Goal: Information Seeking & Learning: Learn about a topic

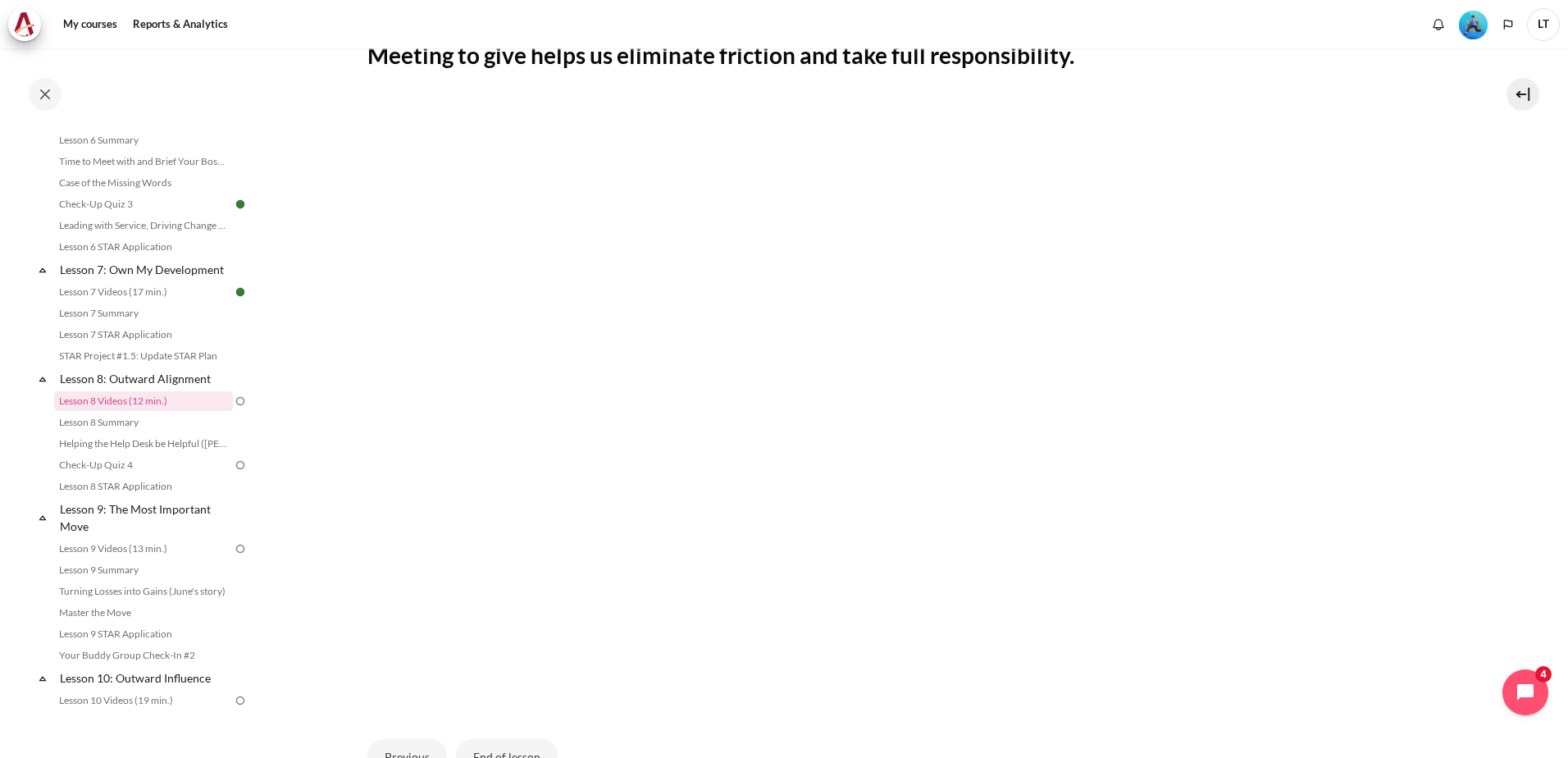
scroll to position [570, 0]
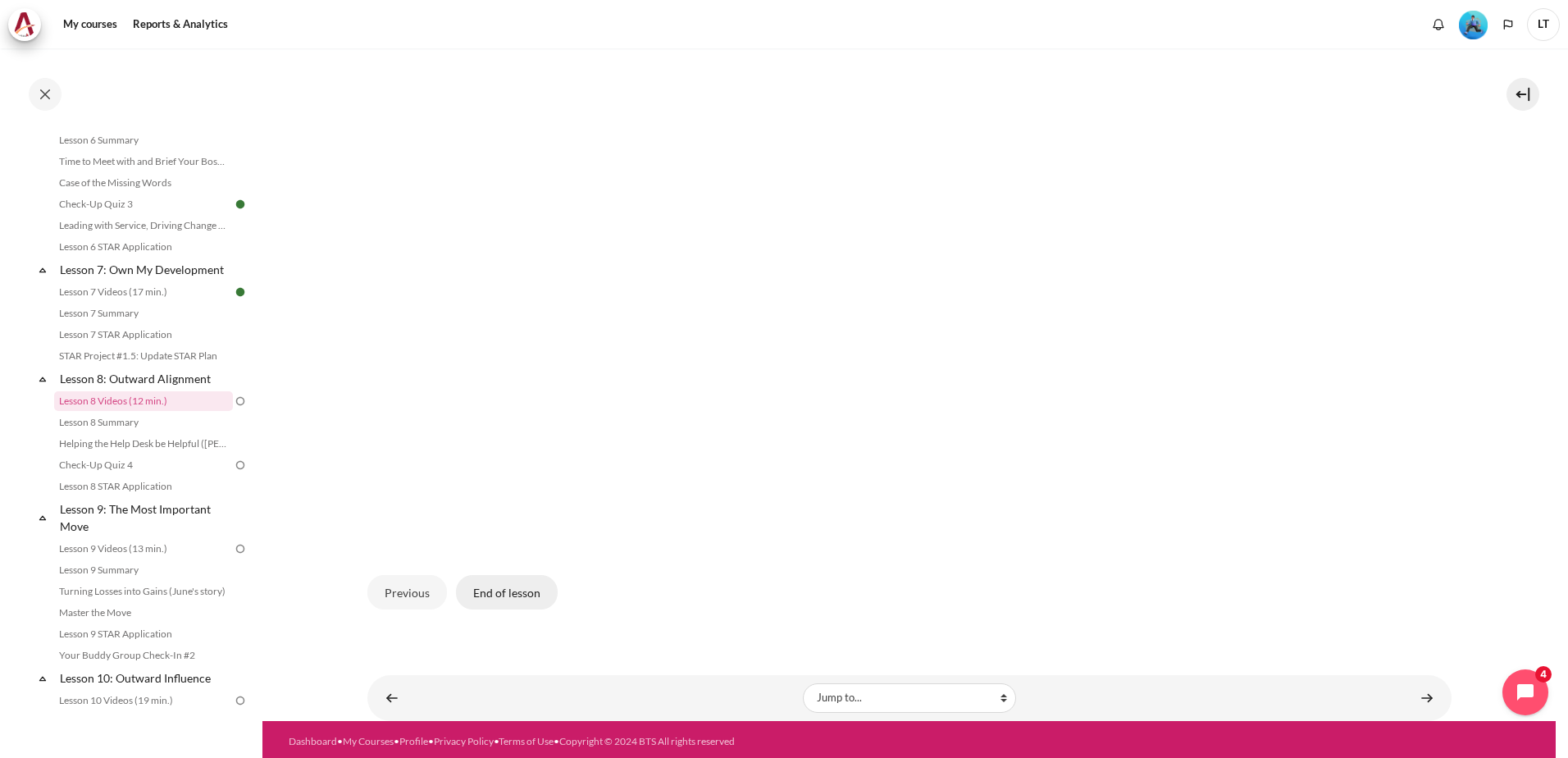
click at [515, 589] on button "End of lesson" at bounding box center [507, 592] width 102 height 35
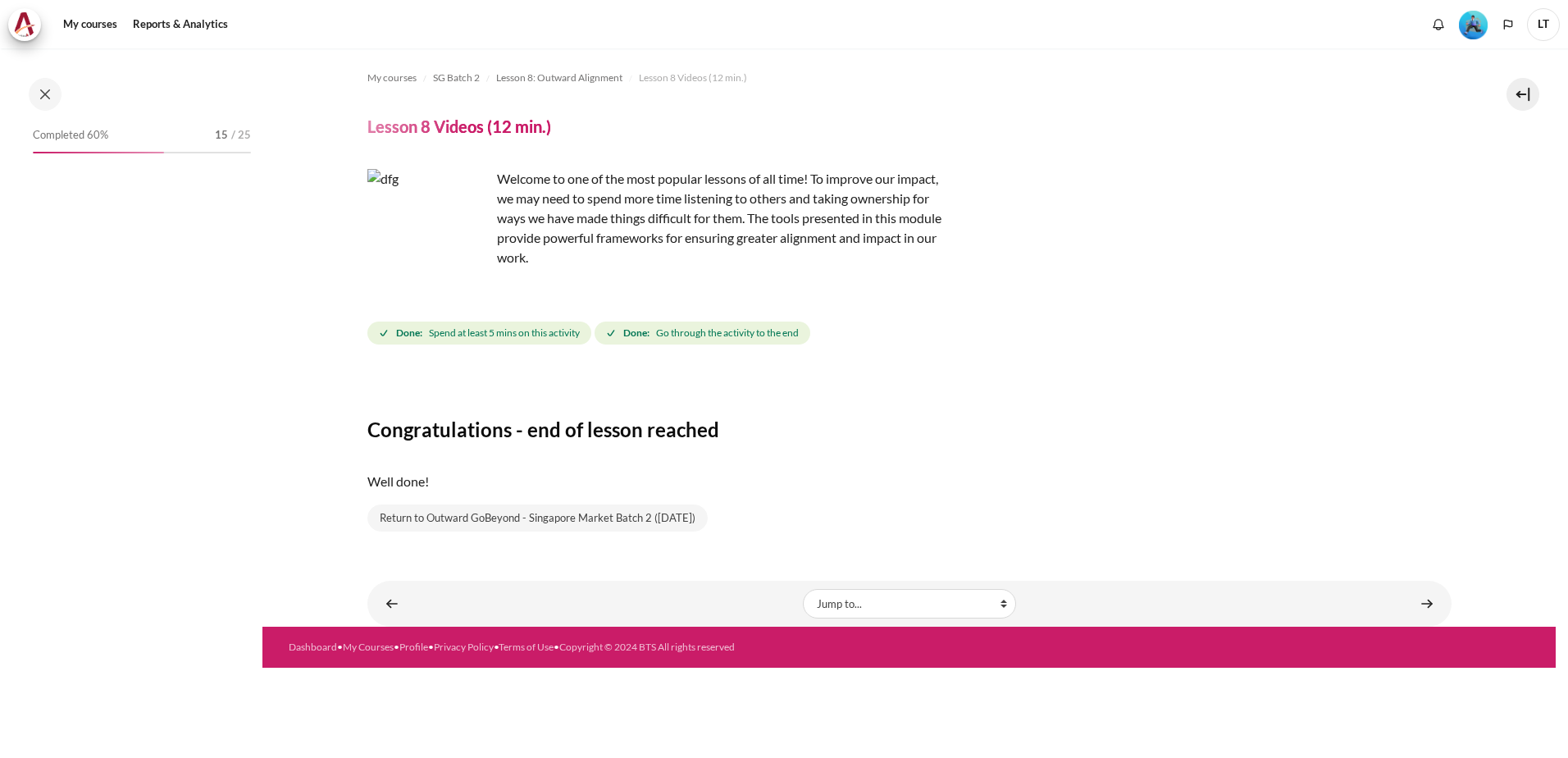
scroll to position [994, 0]
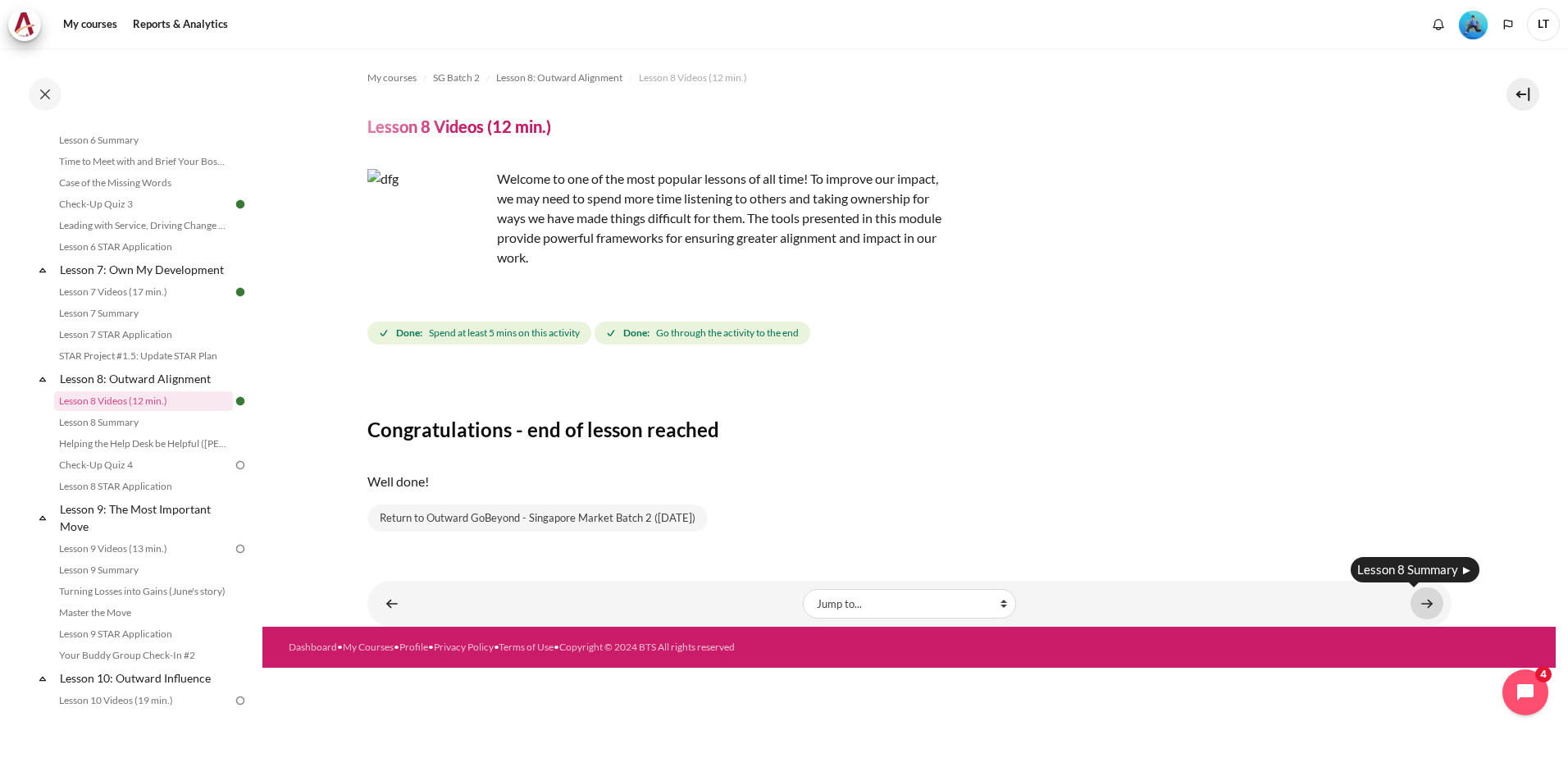
click at [1425, 602] on link "Content" at bounding box center [1427, 603] width 33 height 32
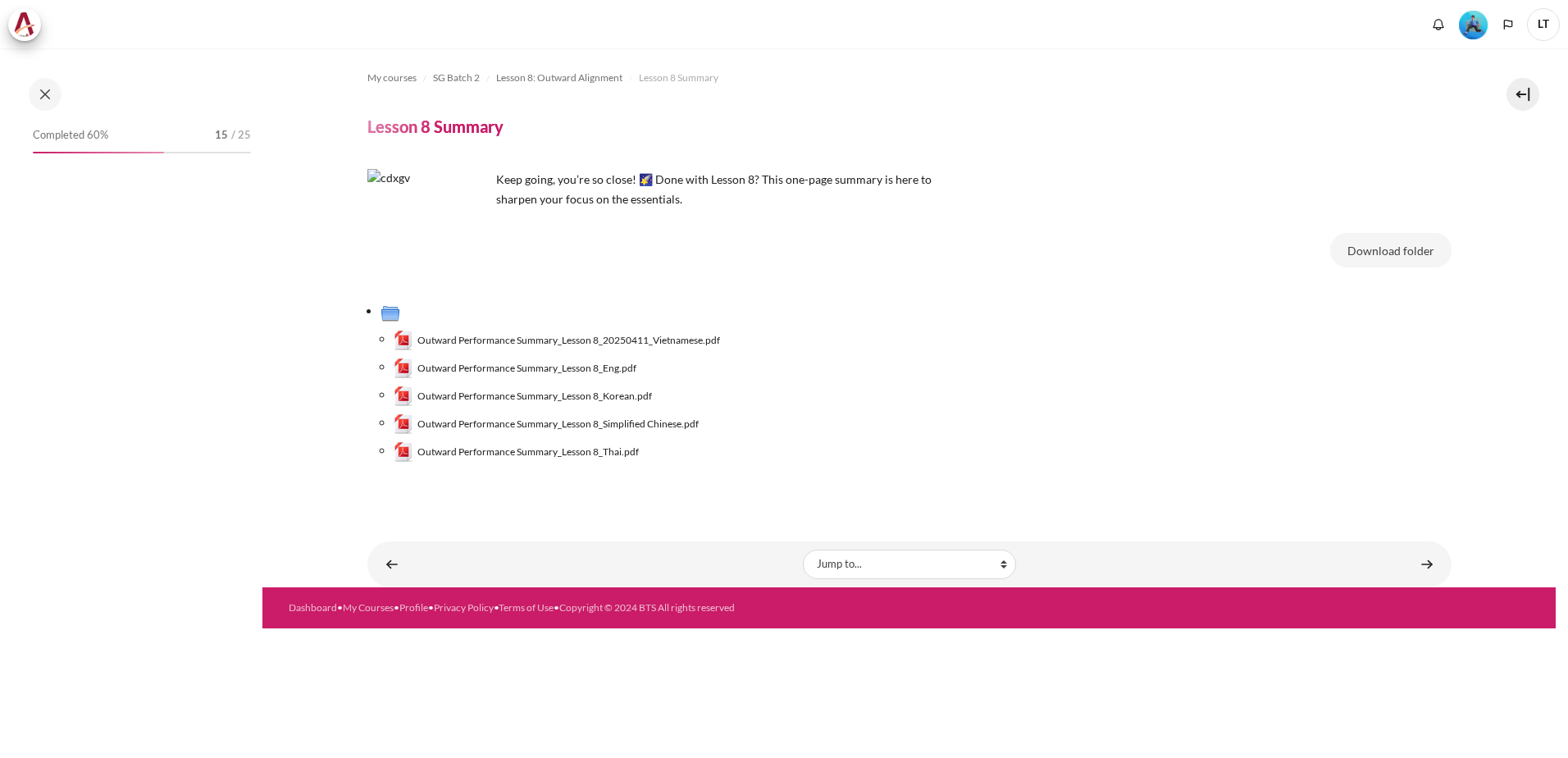
click at [575, 368] on span "Outward Performance Summary_Lesson 8_Eng.pdf" at bounding box center [527, 368] width 219 height 15
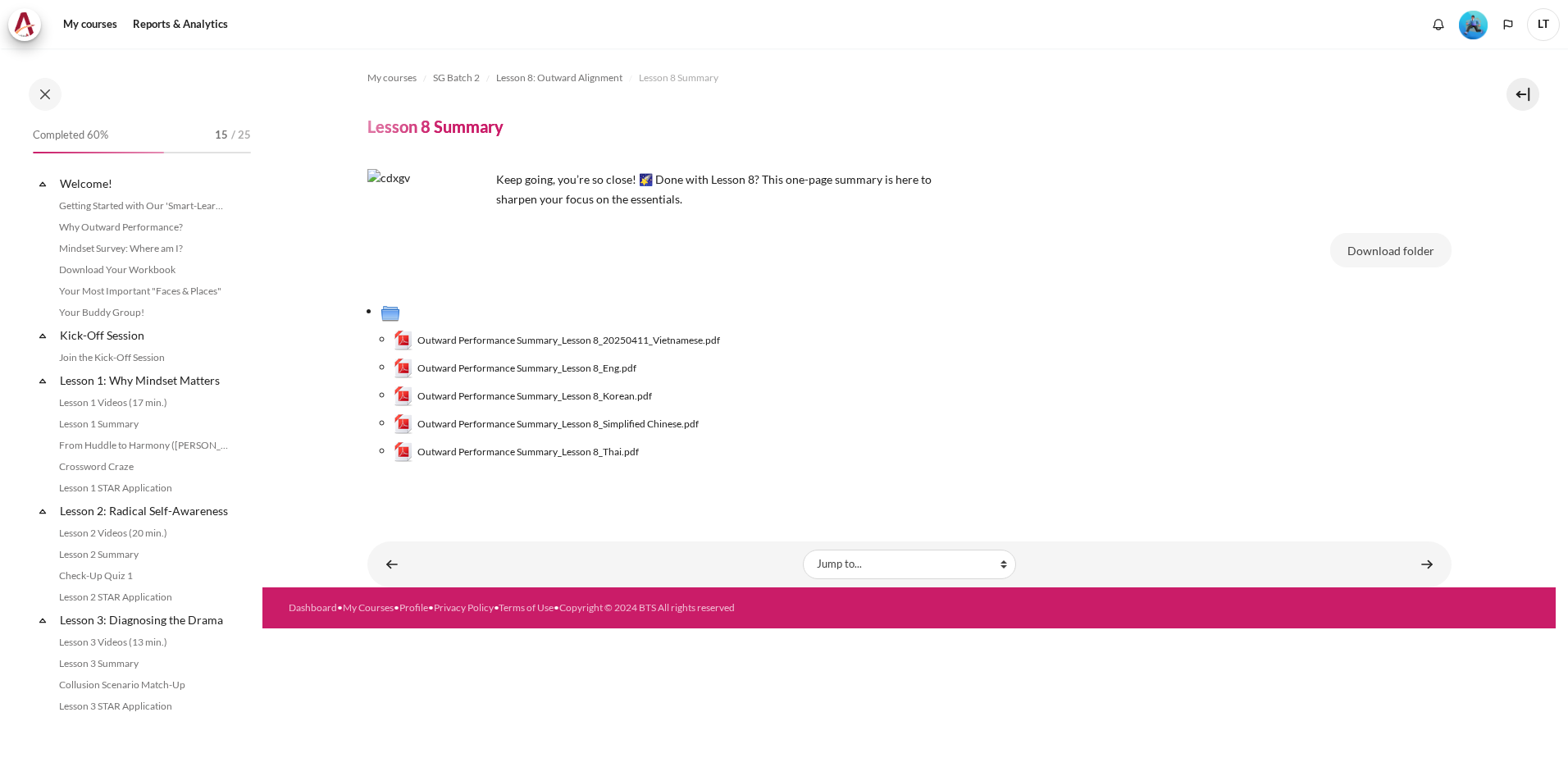
scroll to position [1015, 0]
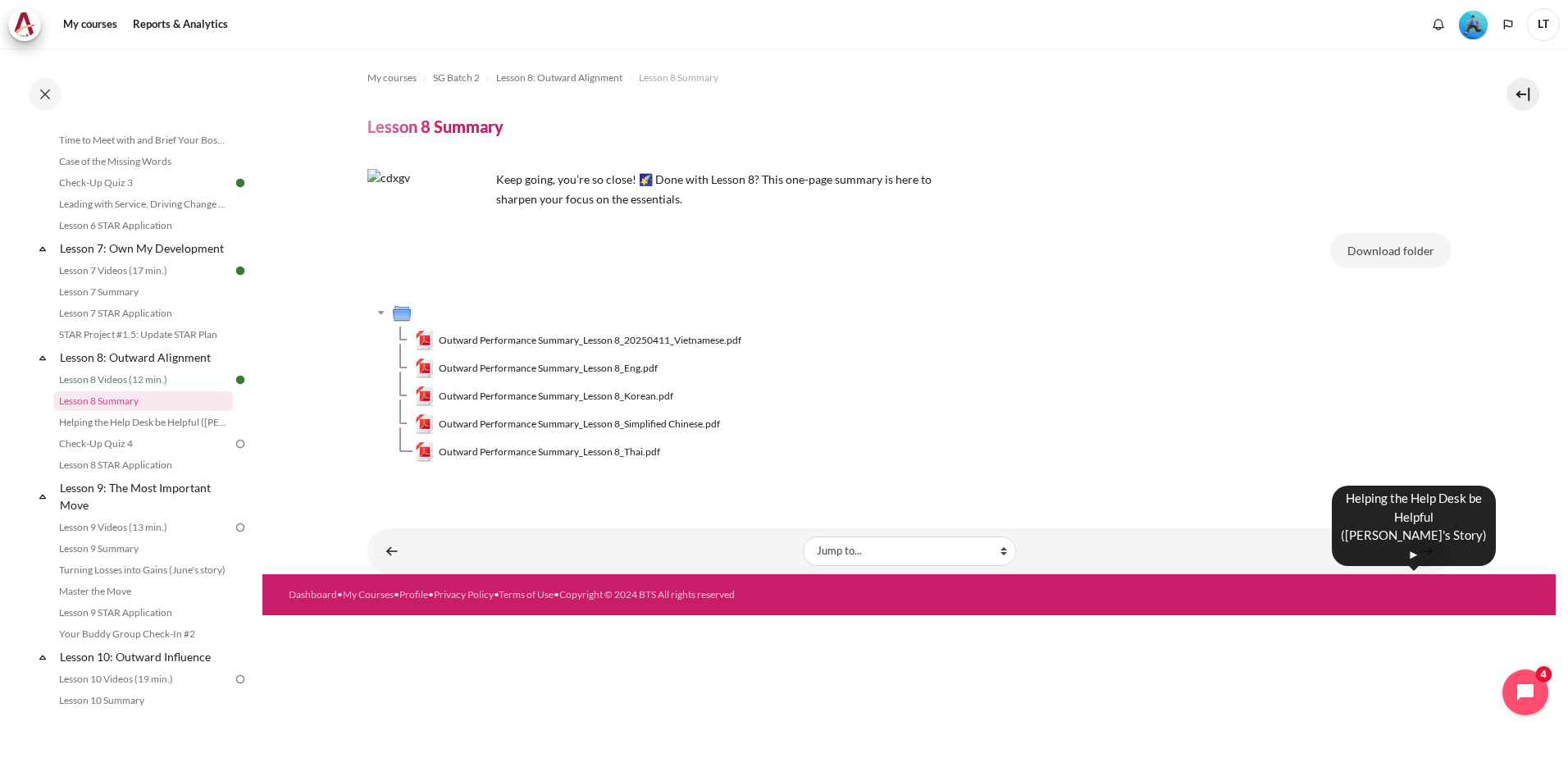
click at [1419, 552] on link "Content" at bounding box center [1427, 550] width 33 height 32
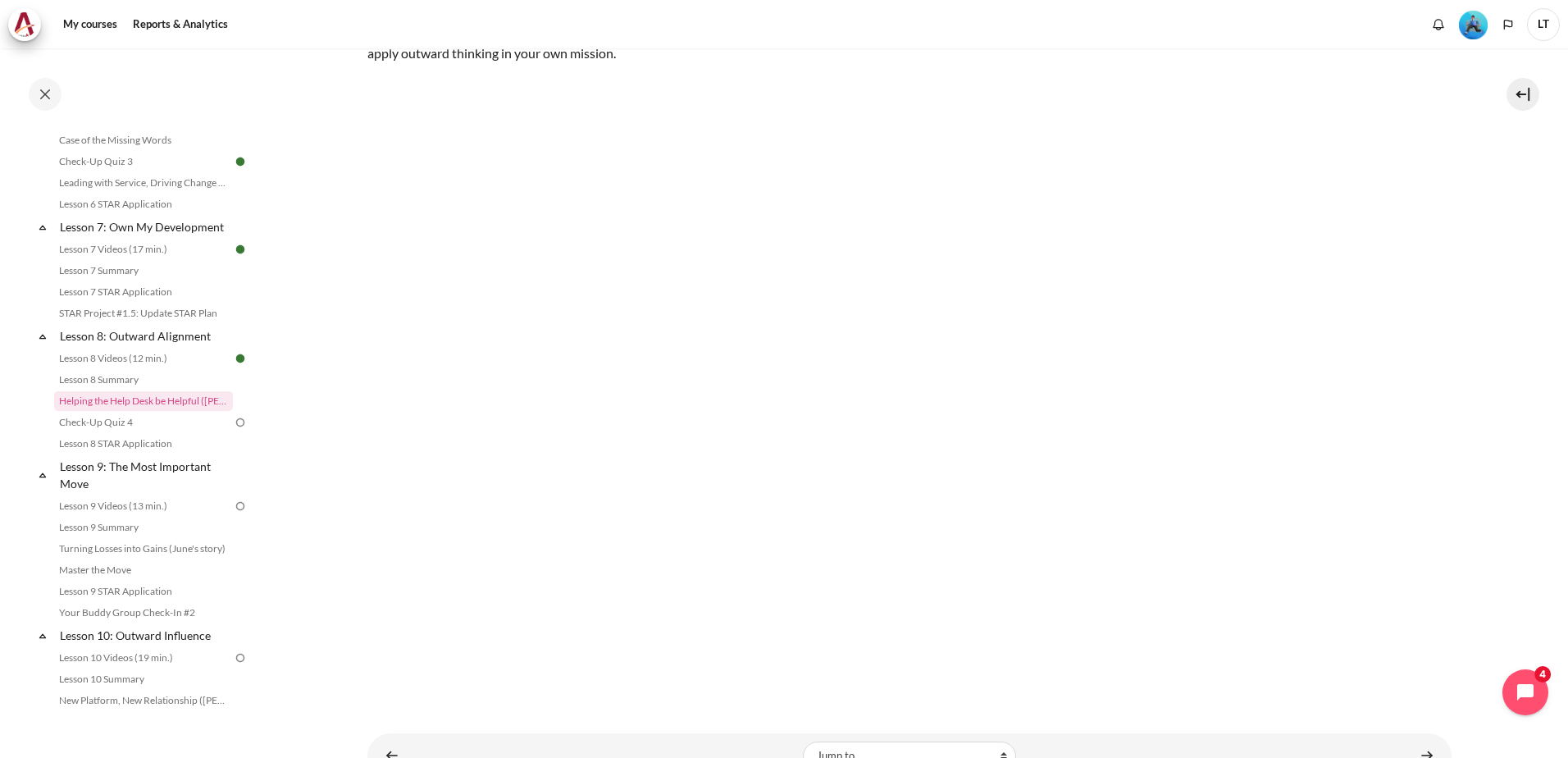
scroll to position [301, 0]
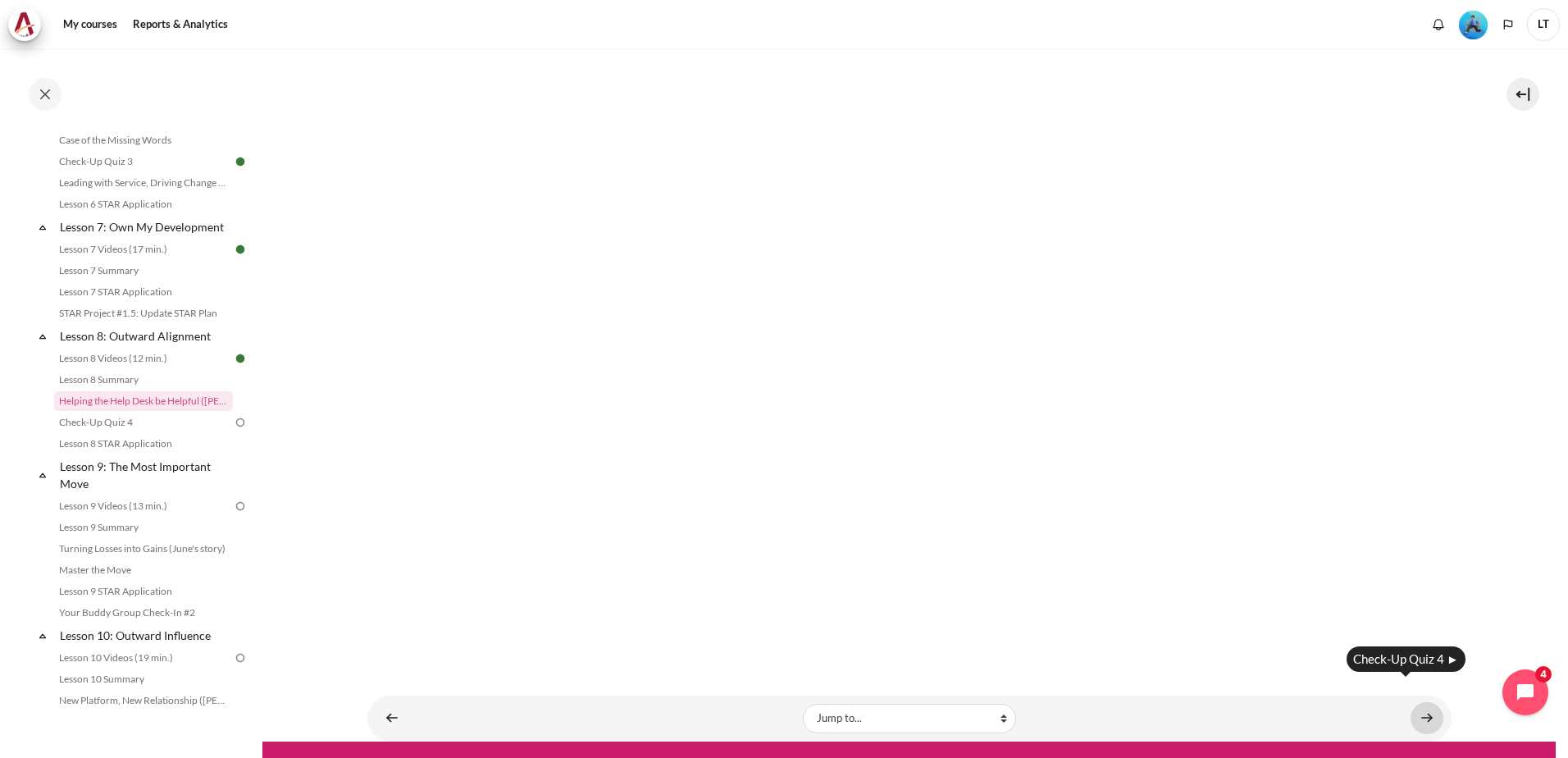
click at [1420, 702] on link "Content" at bounding box center [1427, 717] width 33 height 32
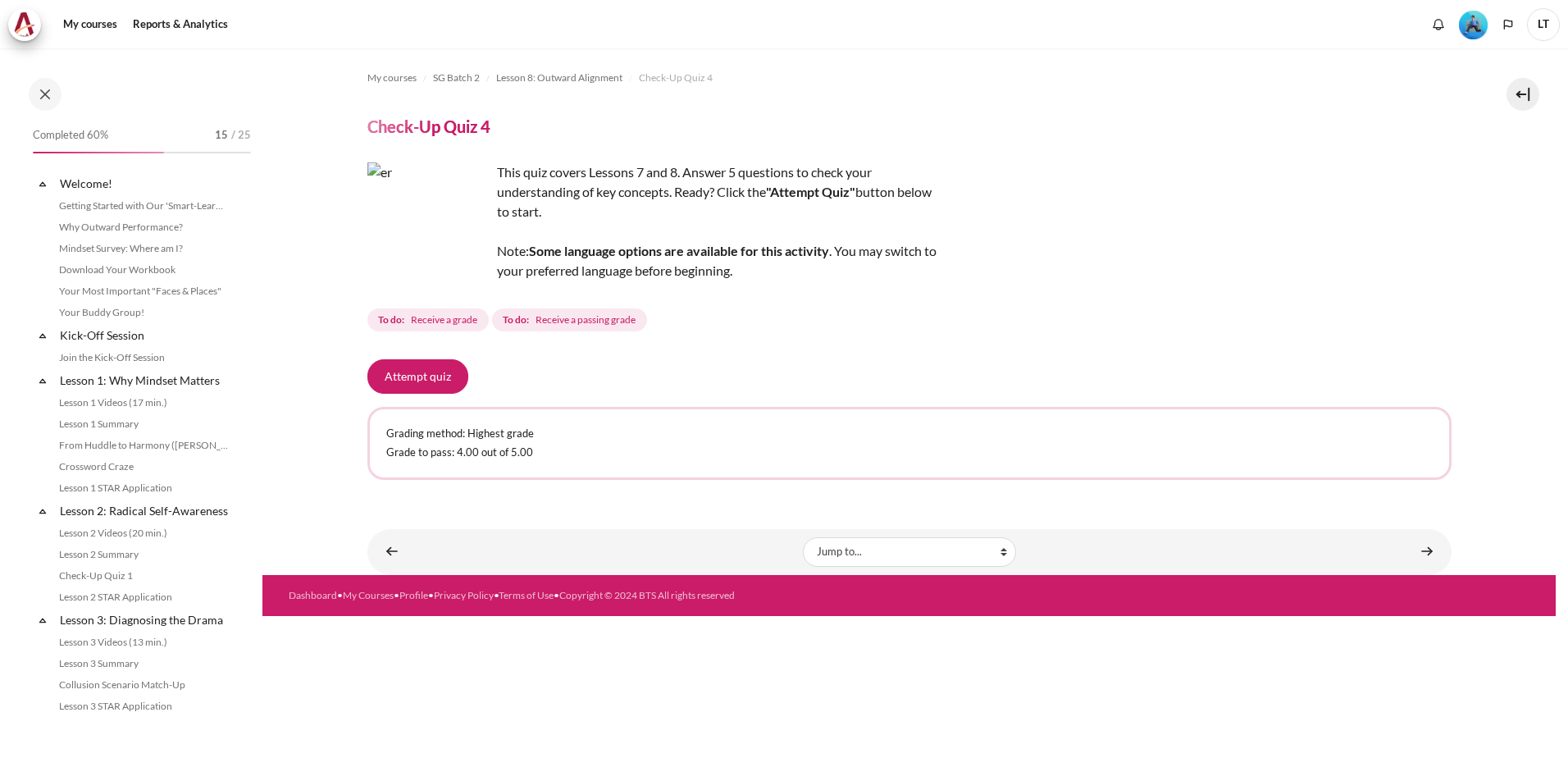
scroll to position [1058, 0]
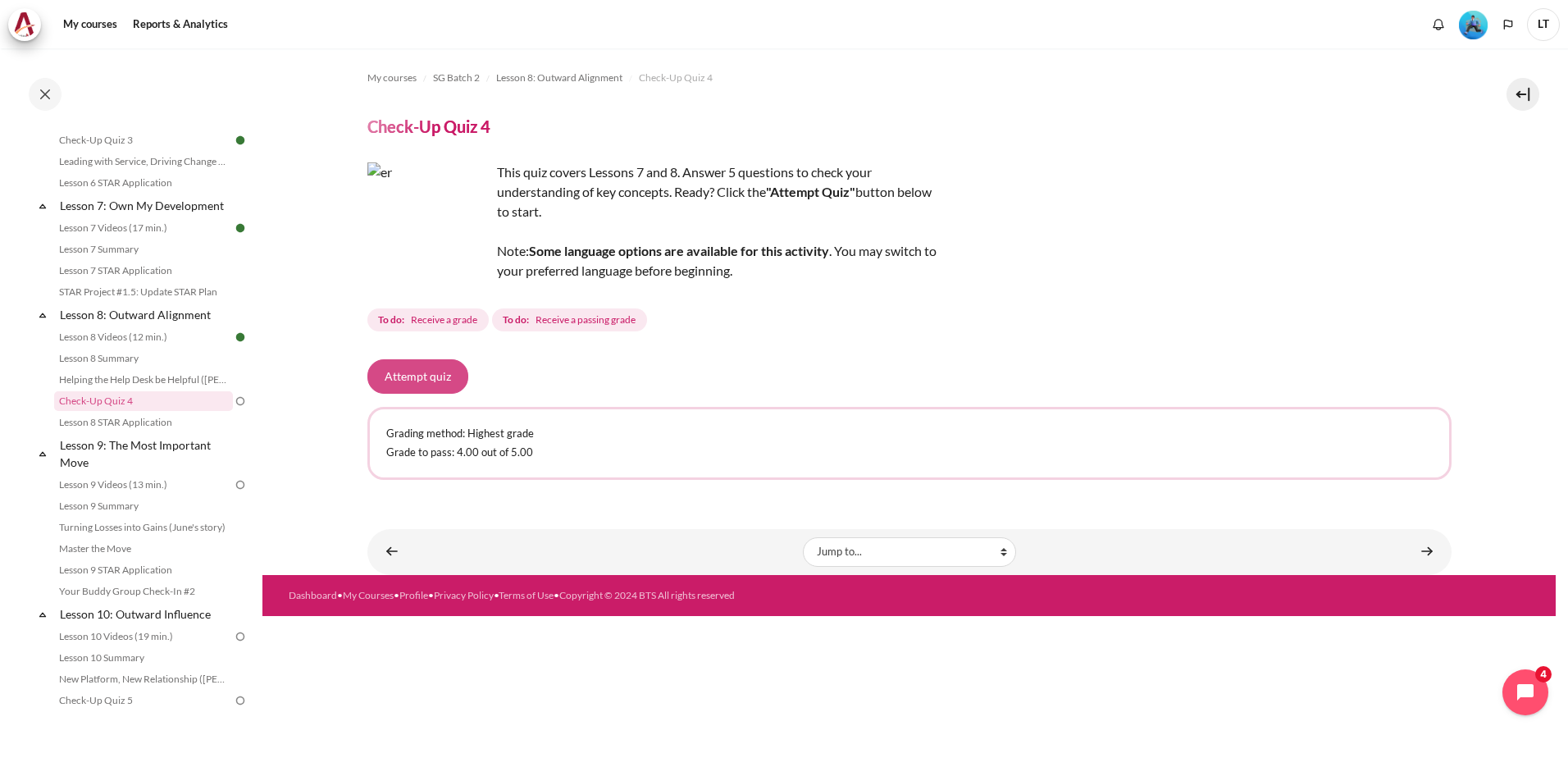
click at [417, 370] on button "Attempt quiz" at bounding box center [417, 376] width 101 height 35
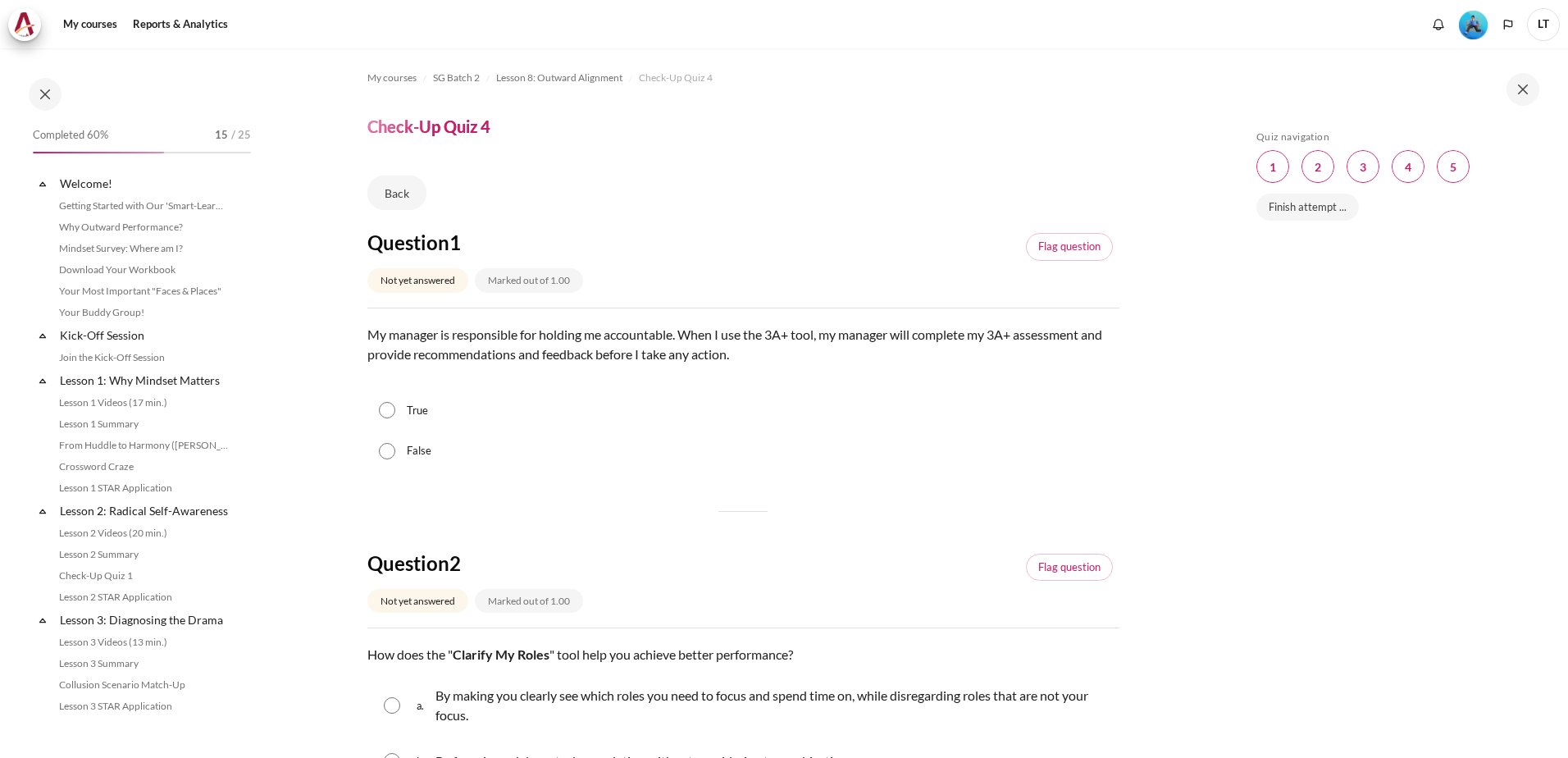
scroll to position [1058, 0]
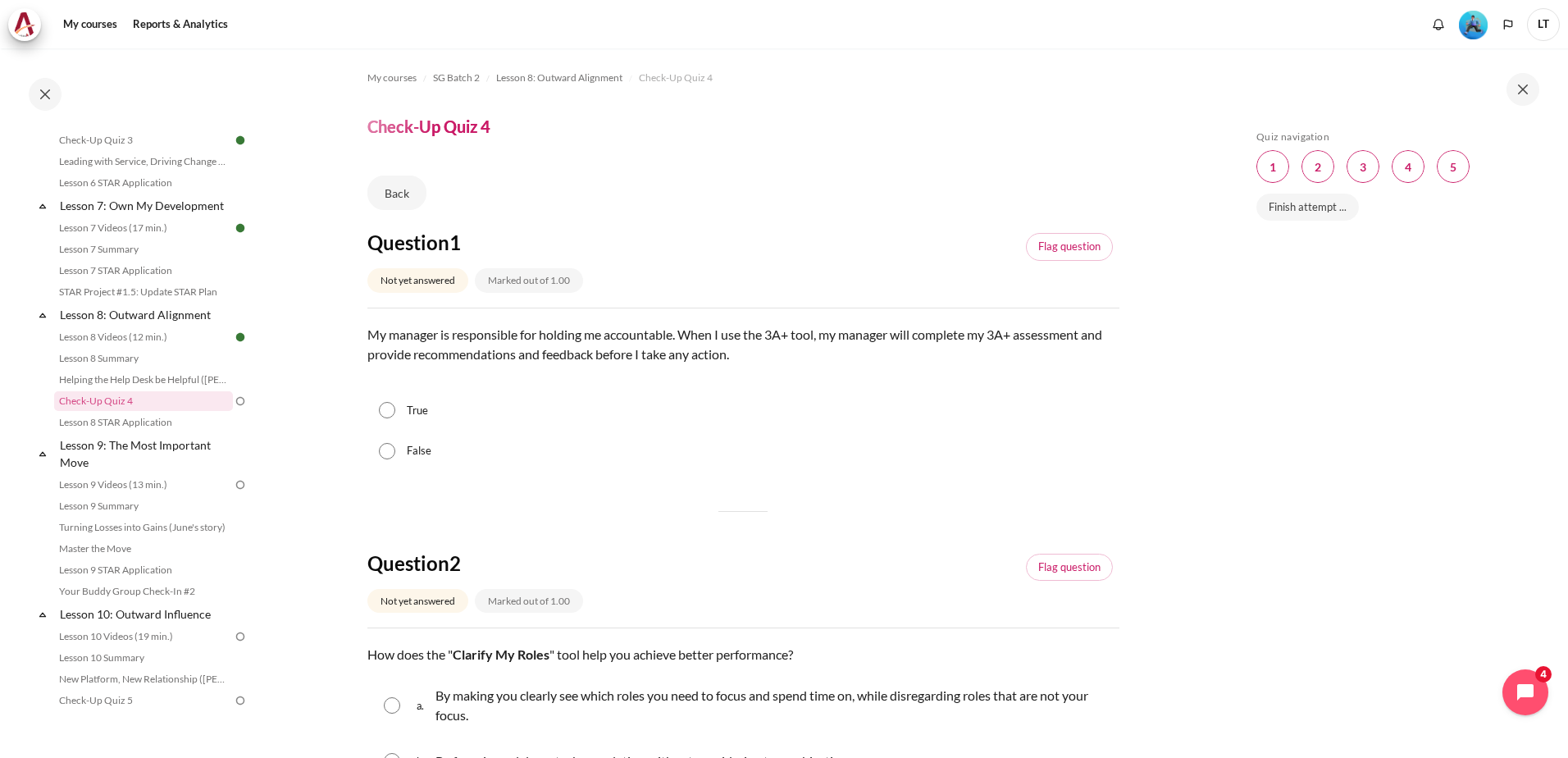
click at [386, 449] on input "False" at bounding box center [387, 451] width 16 height 16
radio input "true"
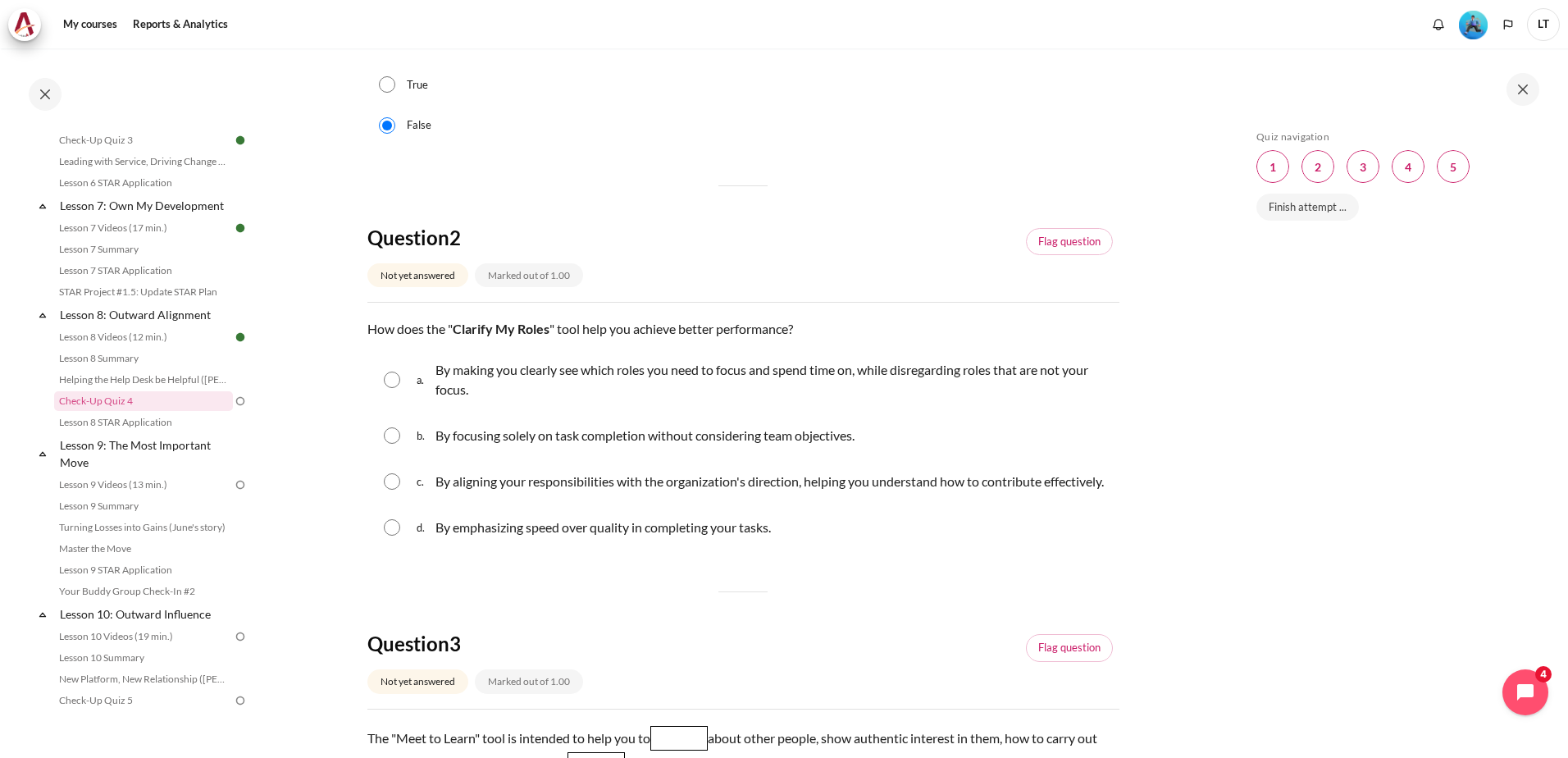
scroll to position [328, 0]
click at [397, 487] on input "Content" at bounding box center [391, 478] width 16 height 16
radio input "true"
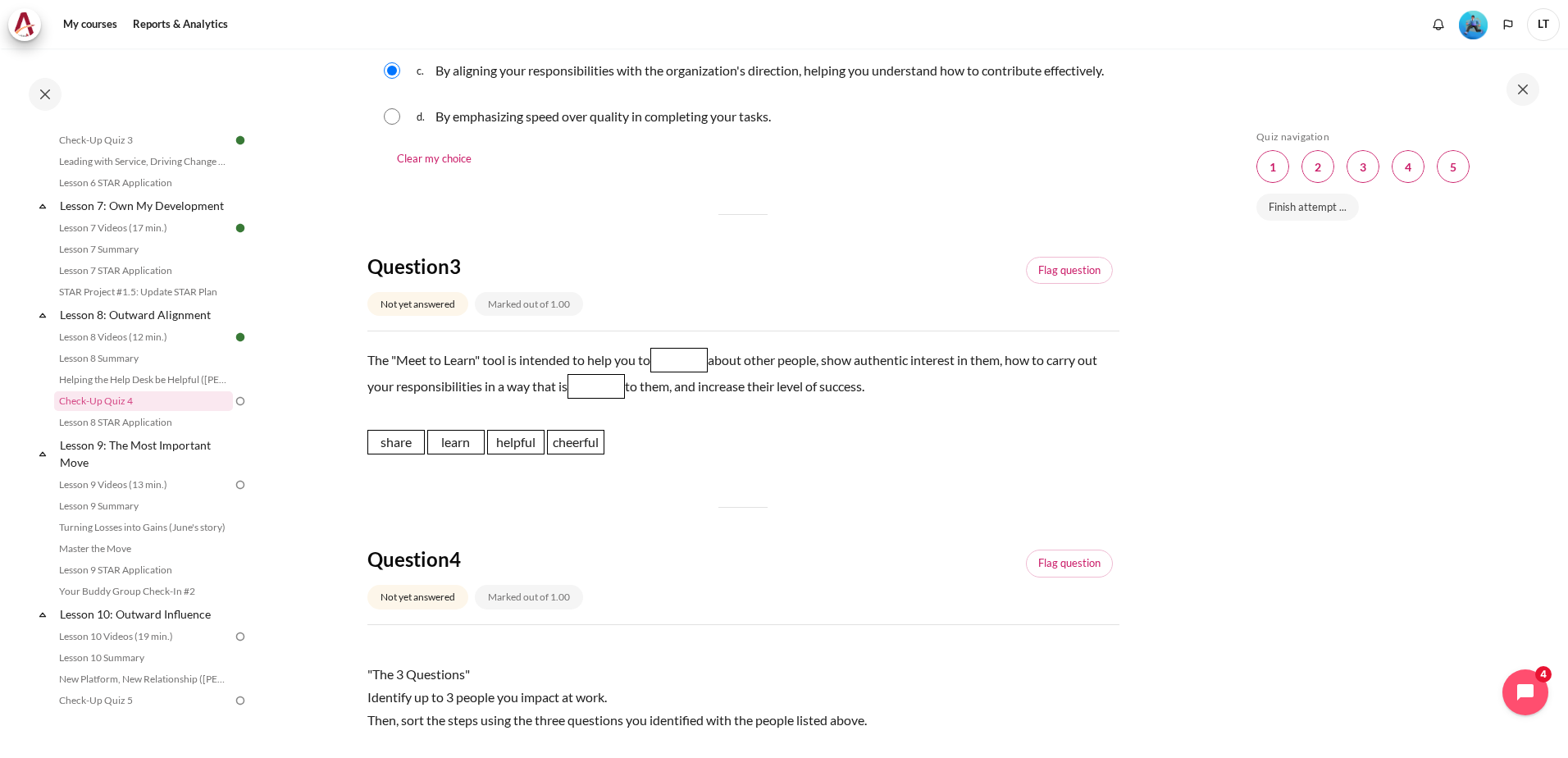
scroll to position [738, 0]
drag, startPoint x: 465, startPoint y: 460, endPoint x: 697, endPoint y: 378, distance: 246.1
click at [697, 370] on span "learn" at bounding box center [689, 358] width 57 height 24
drag, startPoint x: 527, startPoint y: 463, endPoint x: 609, endPoint y: 406, distance: 99.9
click at [609, 396] on span "helpful" at bounding box center [597, 383] width 57 height 24
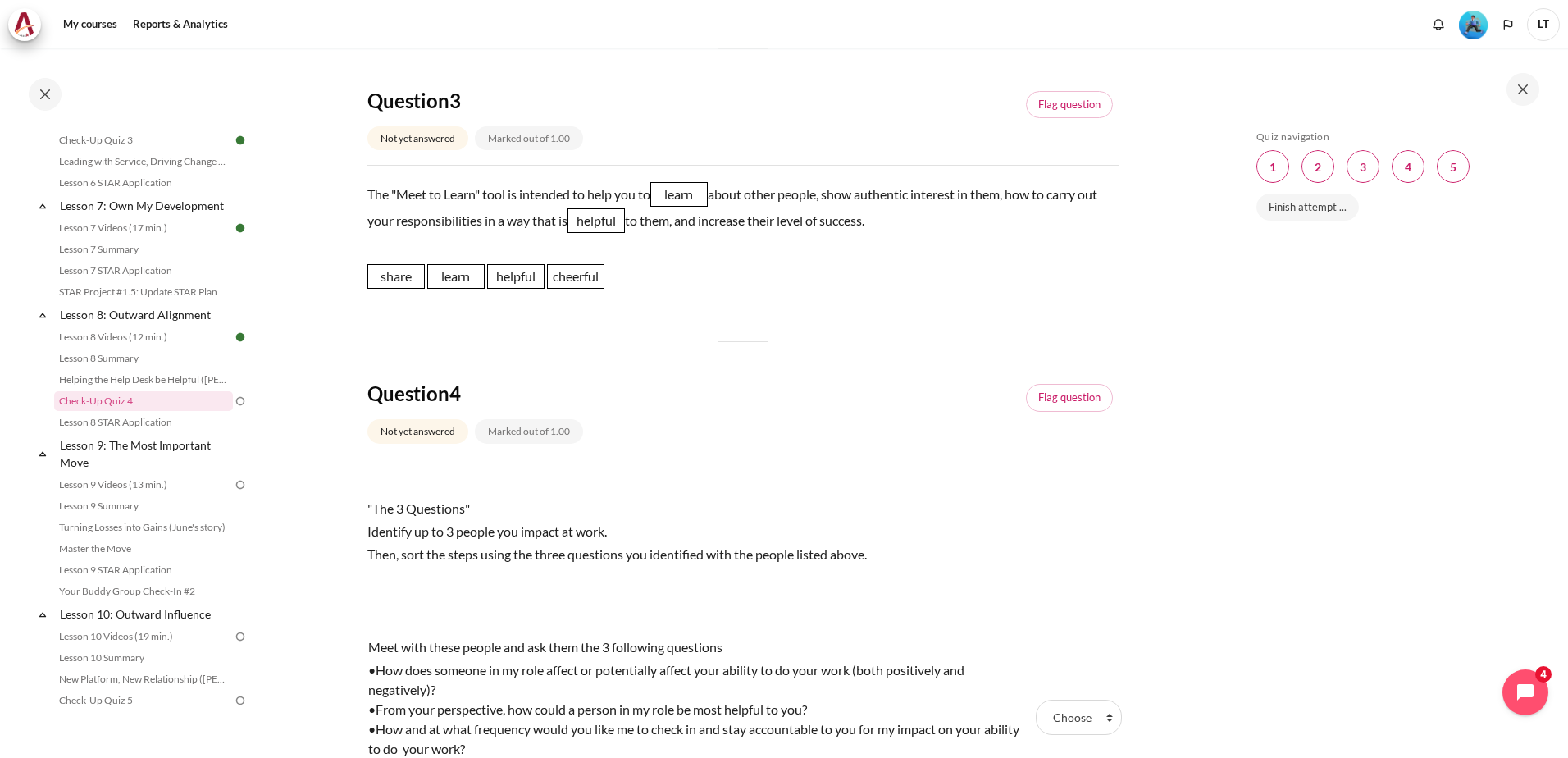
scroll to position [1312, 0]
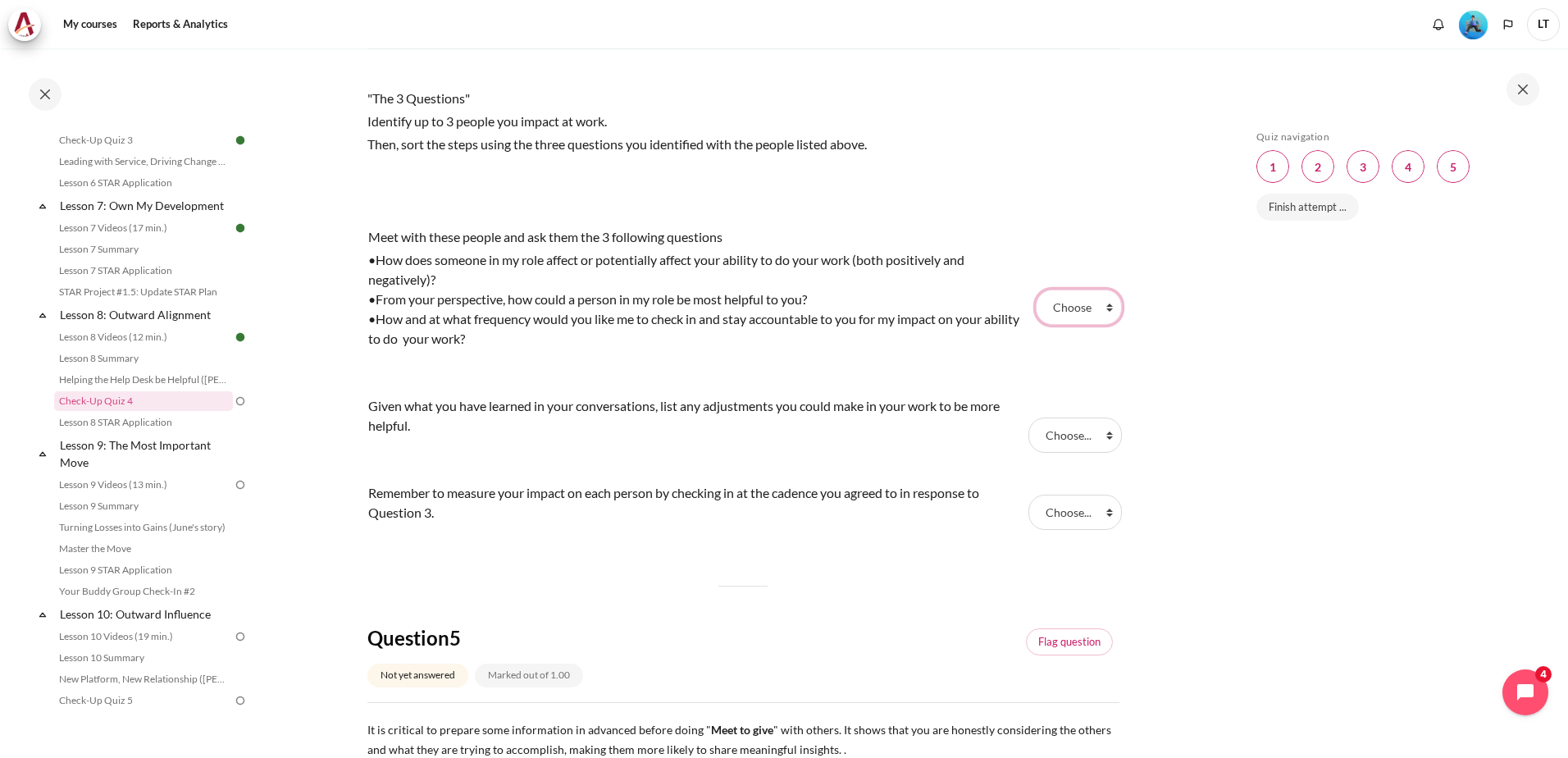
click at [1096, 323] on select "Choose... Step 3 Step 1 Step 2" at bounding box center [1078, 306] width 85 height 35
select select "2"
click at [1036, 309] on select "Choose... Step 3 Step 1 Step 2" at bounding box center [1078, 306] width 85 height 35
click at [1074, 452] on select "Choose... Step 3 Step 1 Step 2" at bounding box center [1075, 434] width 93 height 35
select select "3"
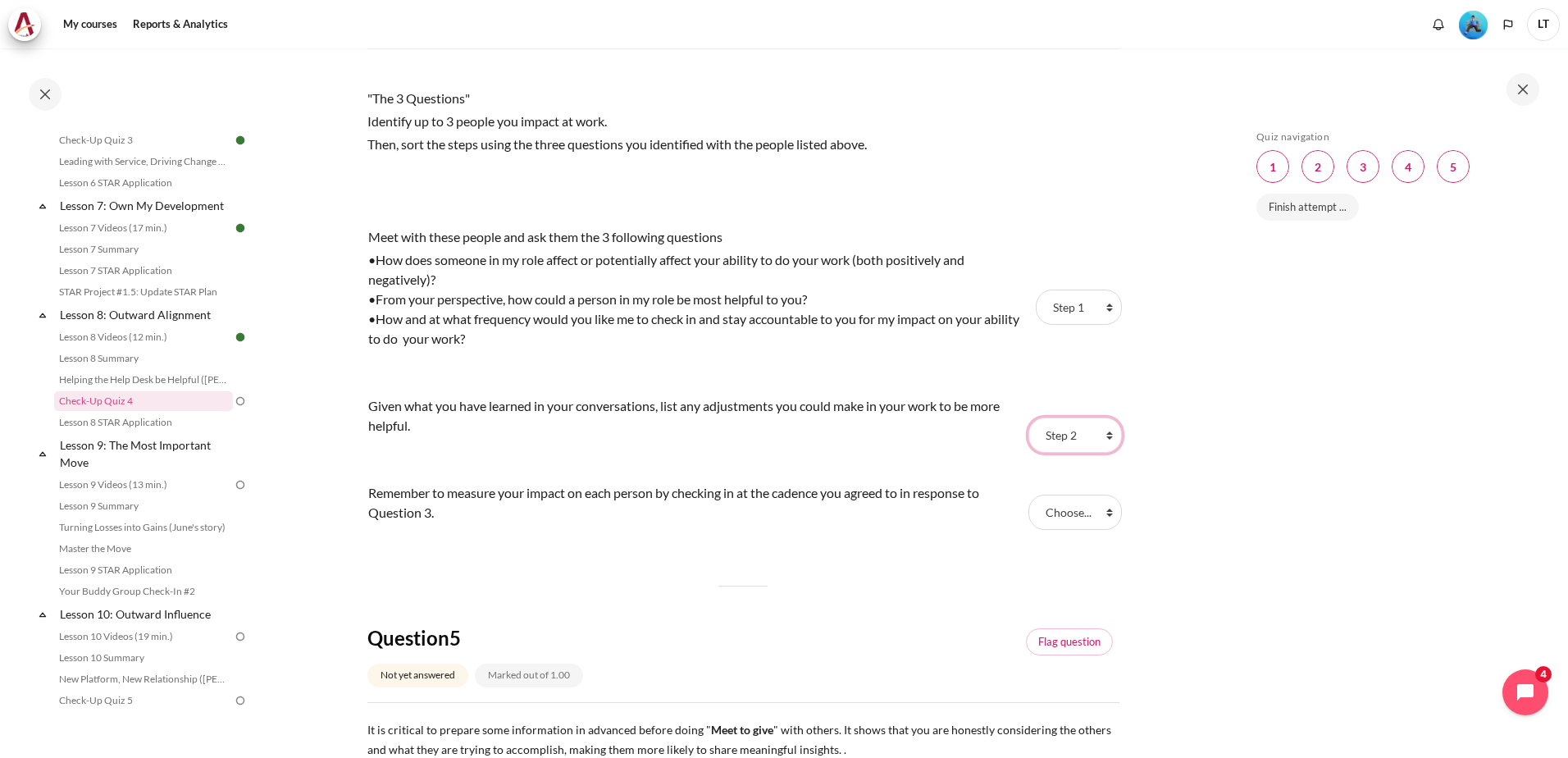
click at [1028, 437] on select "Choose... Step 3 Step 1 Step 2" at bounding box center [1075, 434] width 93 height 35
click at [1061, 529] on select "Choose... Step 3 Step 1 Step 2" at bounding box center [1075, 512] width 93 height 35
select select "1"
click at [1028, 514] on select "Choose... Step 3 Step 1 Step 2" at bounding box center [1075, 512] width 93 height 35
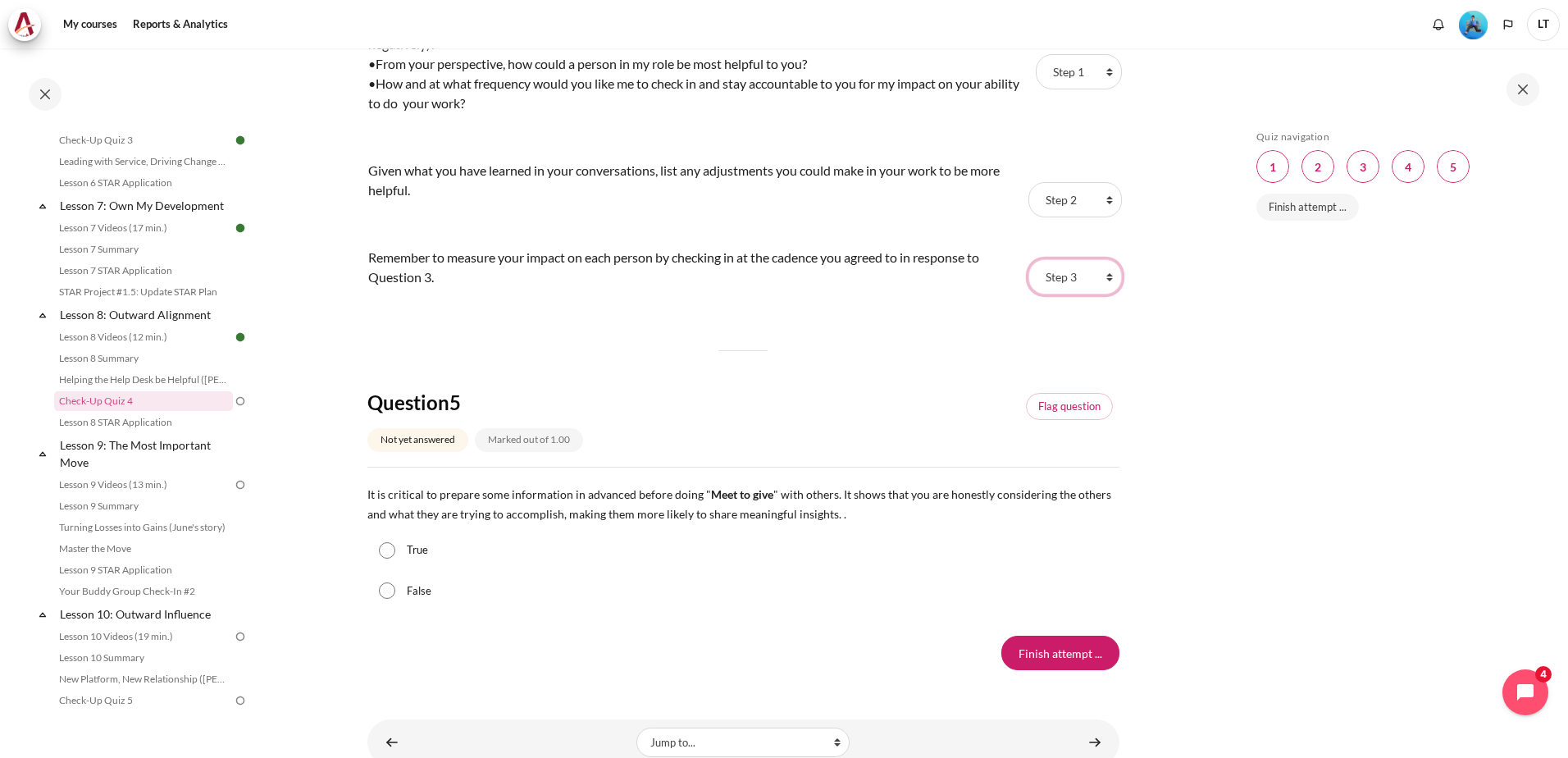
scroll to position [1615, 0]
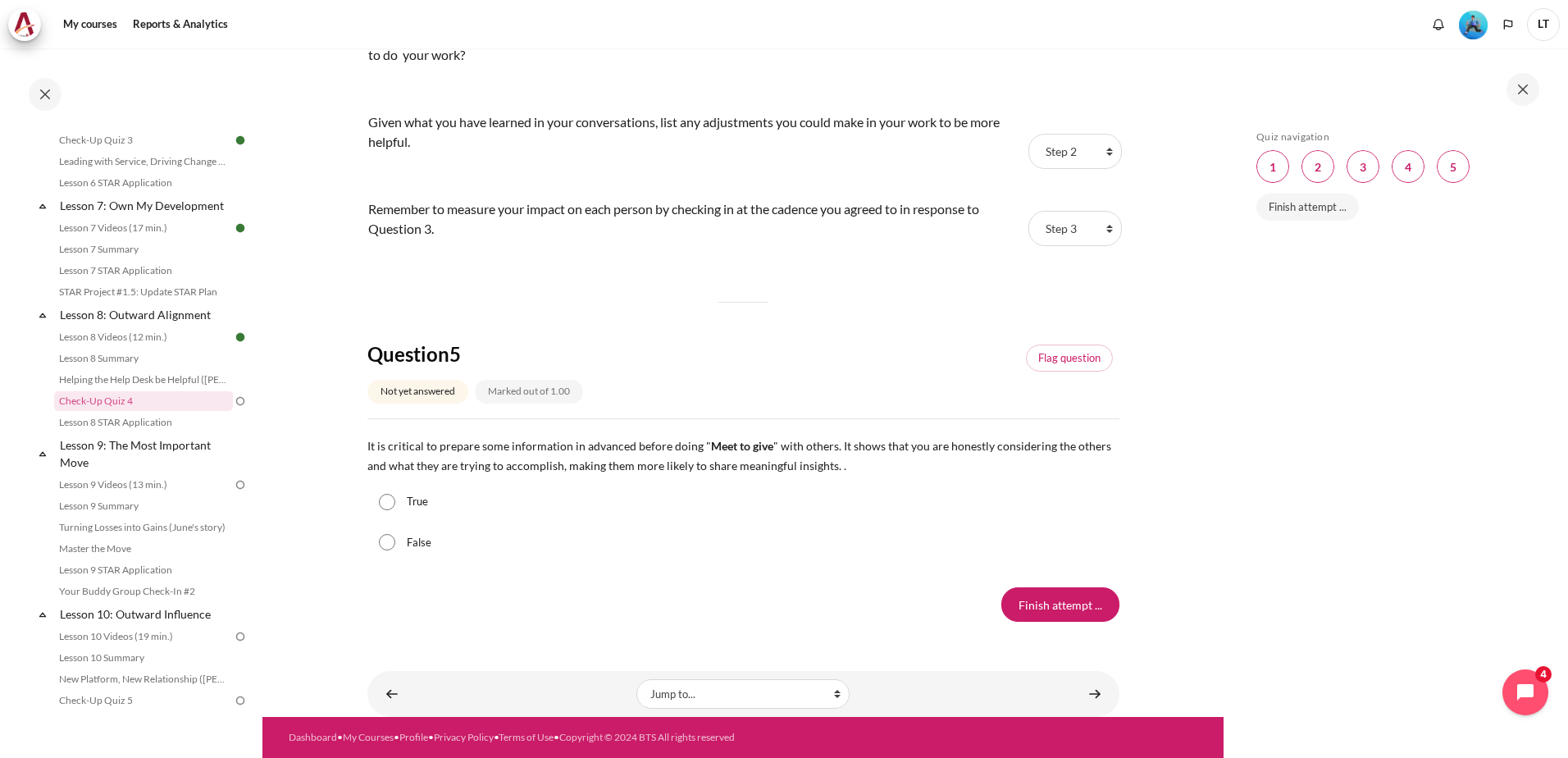
click at [396, 504] on div "True" at bounding box center [743, 501] width 752 height 41
click at [397, 501] on div "True" at bounding box center [743, 501] width 752 height 41
click at [392, 501] on input "True" at bounding box center [387, 502] width 16 height 16
radio input "true"
click at [1076, 602] on input "Finish attempt ..." at bounding box center [1060, 604] width 118 height 35
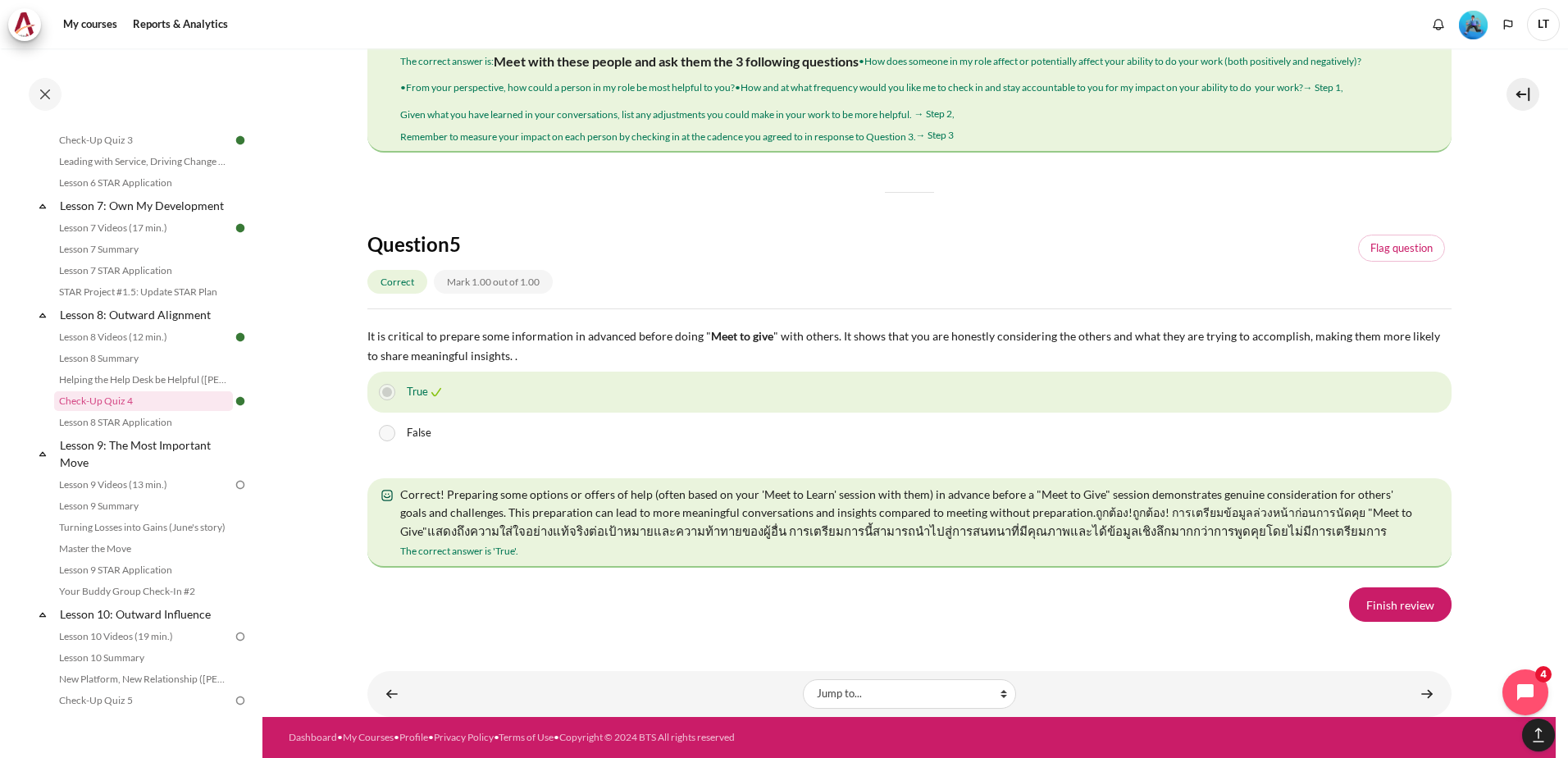
scroll to position [2842, 0]
click at [1400, 604] on link "Finish review" at bounding box center [1400, 604] width 103 height 35
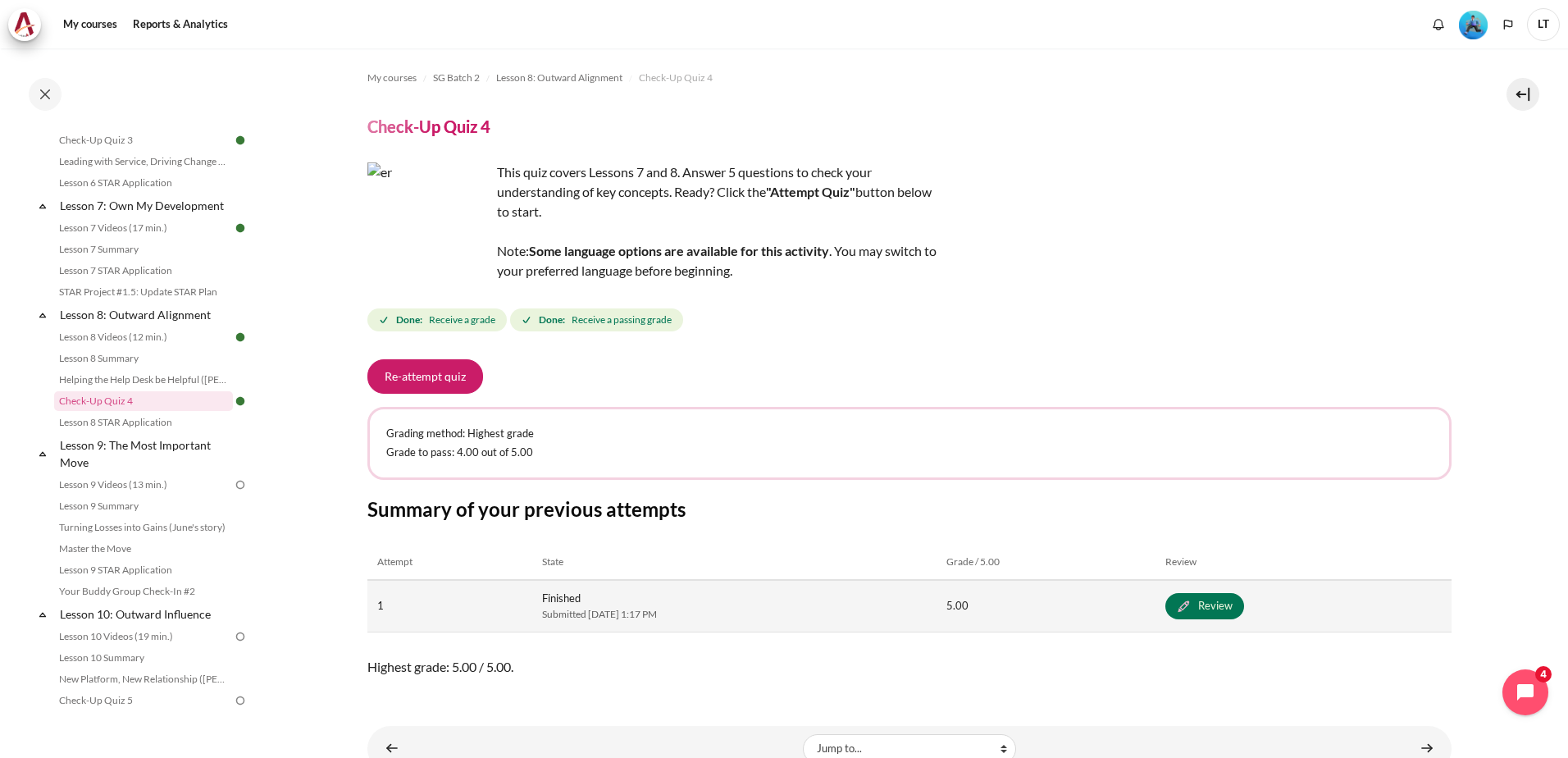
scroll to position [55, 0]
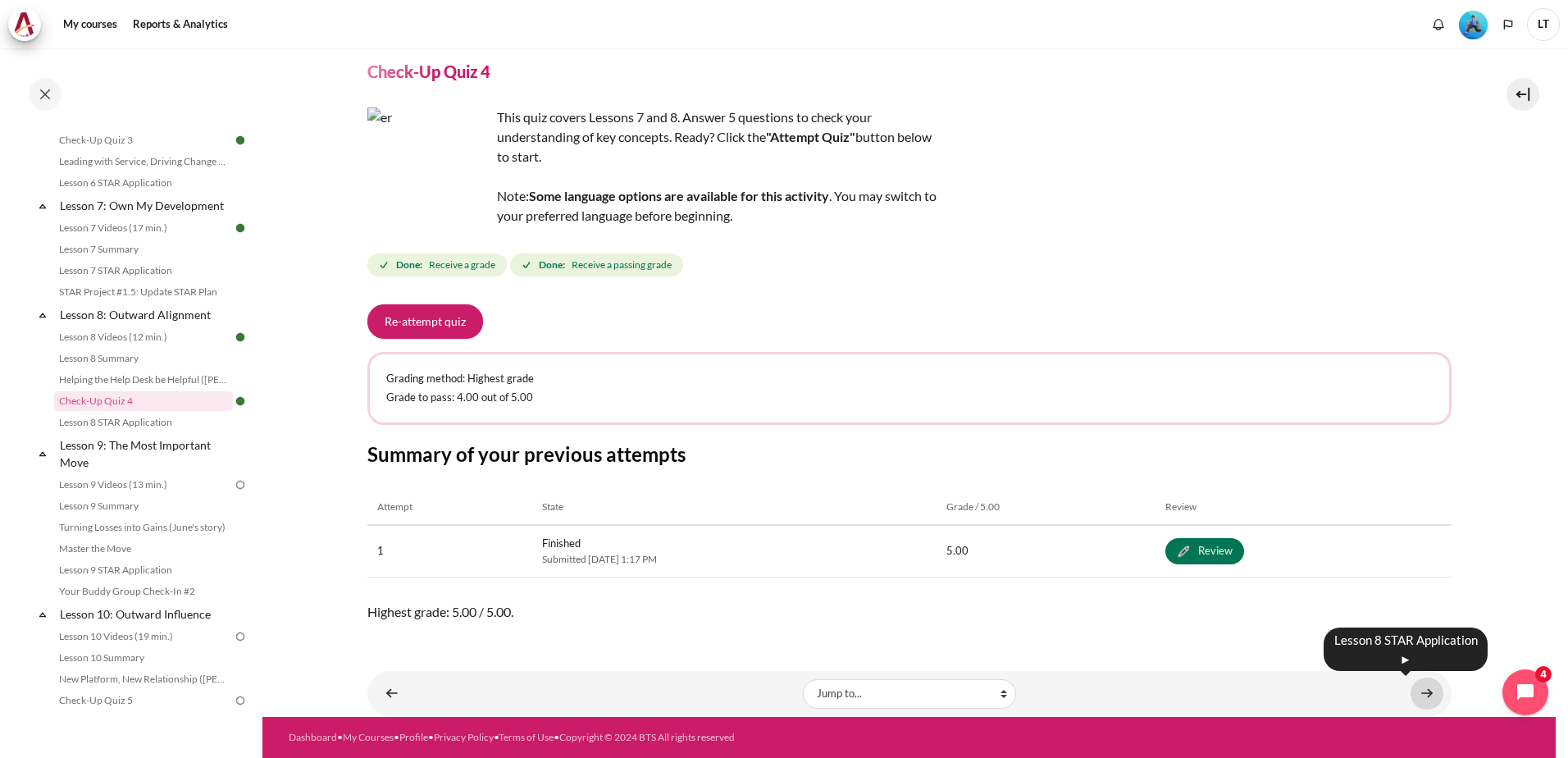
click at [1419, 692] on link "Content" at bounding box center [1427, 692] width 33 height 32
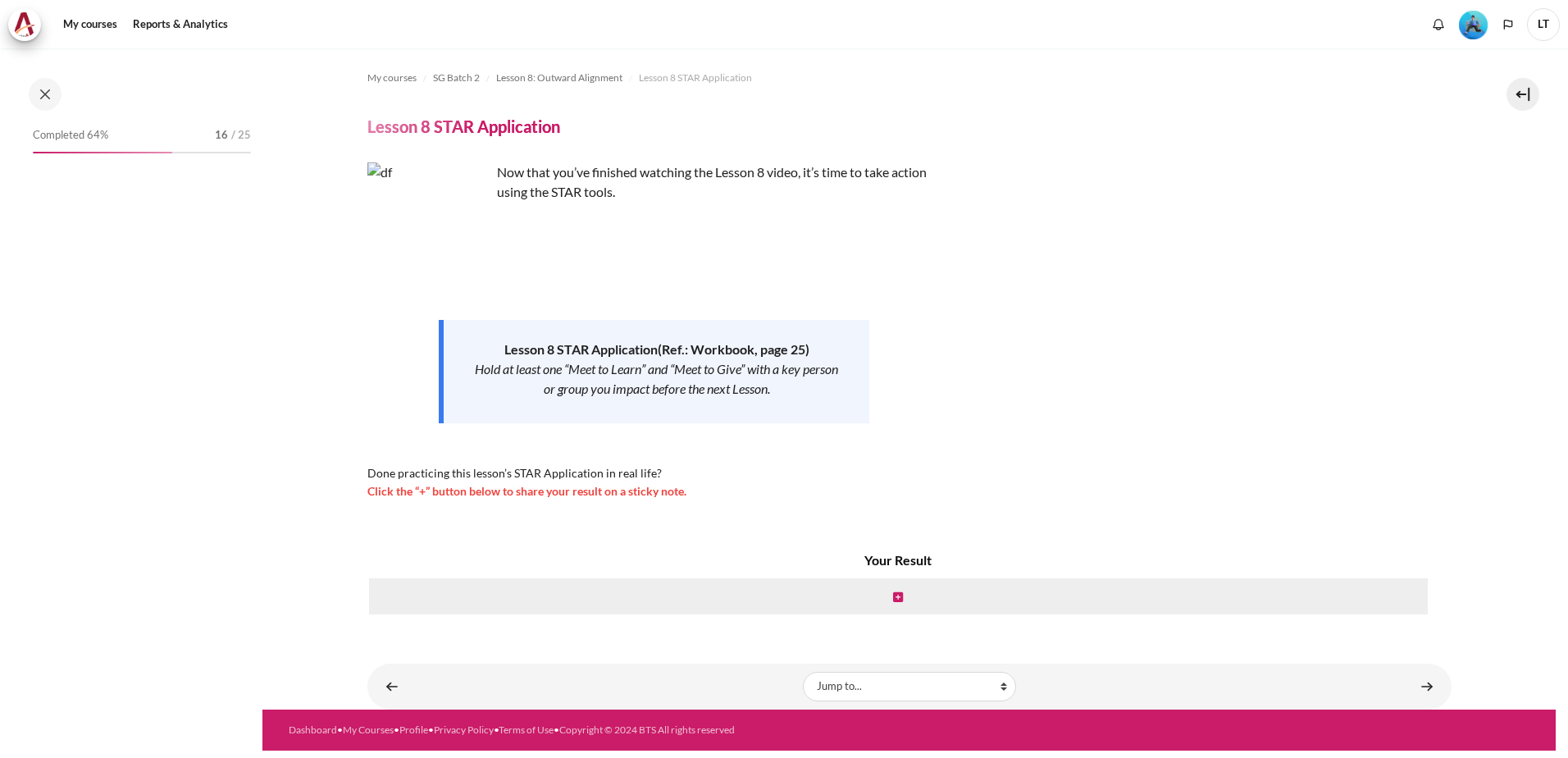
scroll to position [1079, 0]
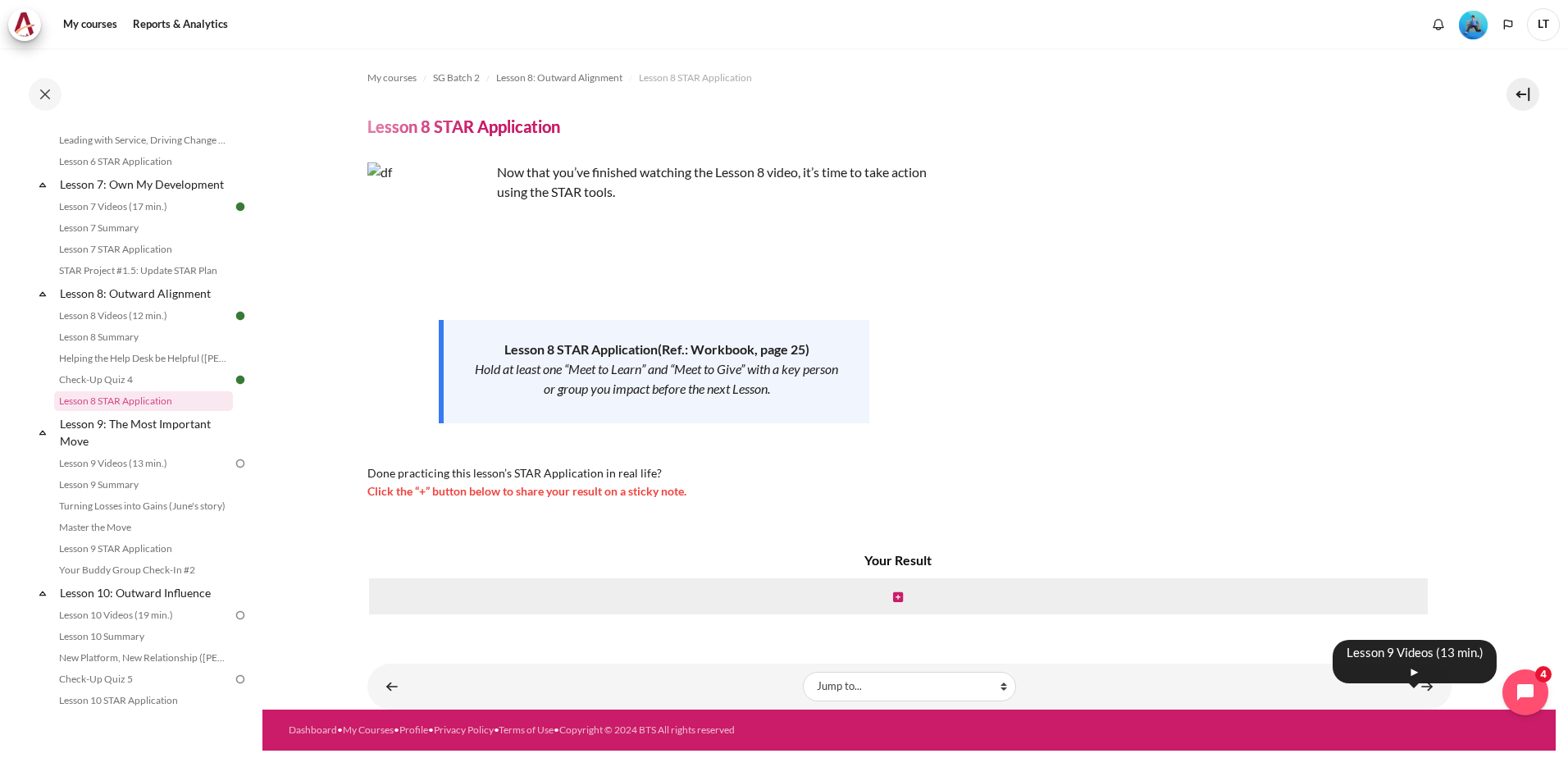
drag, startPoint x: 1420, startPoint y: 677, endPoint x: 1408, endPoint y: 673, distance: 12.6
click at [1420, 677] on link "Content" at bounding box center [1427, 685] width 33 height 32
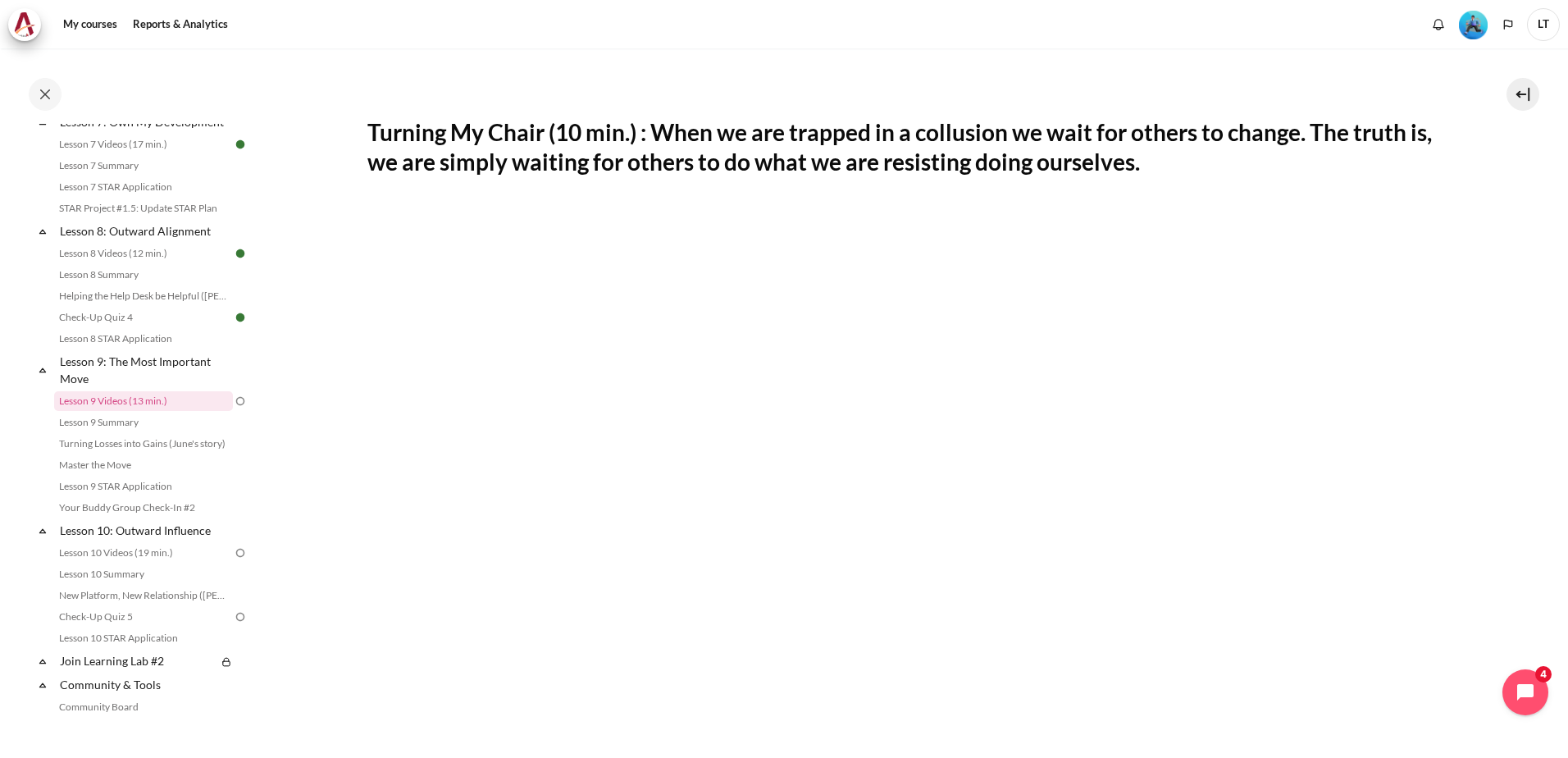
scroll to position [328, 0]
